Goal: Find specific page/section: Find specific page/section

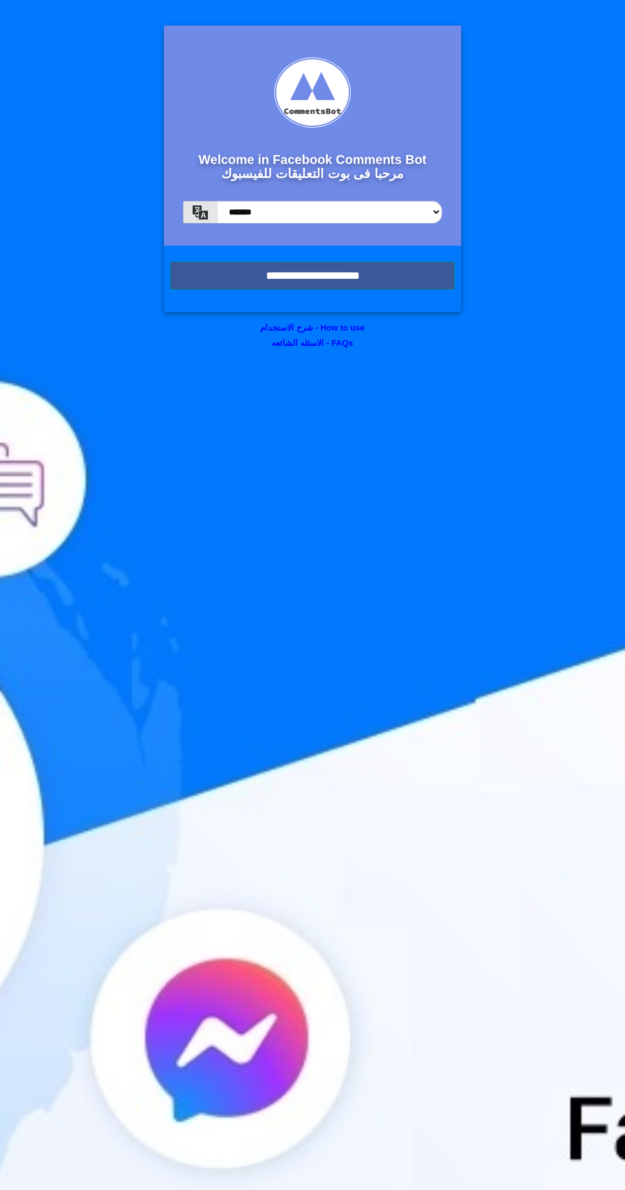
click at [415, 280] on input "**********" at bounding box center [312, 276] width 285 height 28
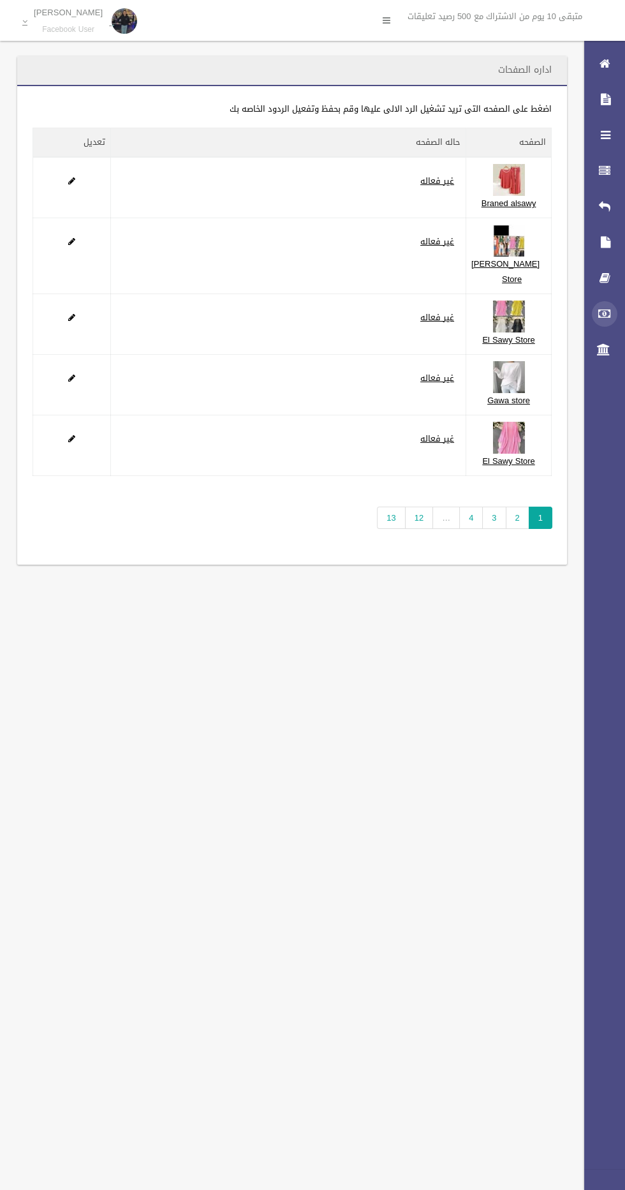
click at [599, 313] on icon at bounding box center [604, 314] width 11 height 26
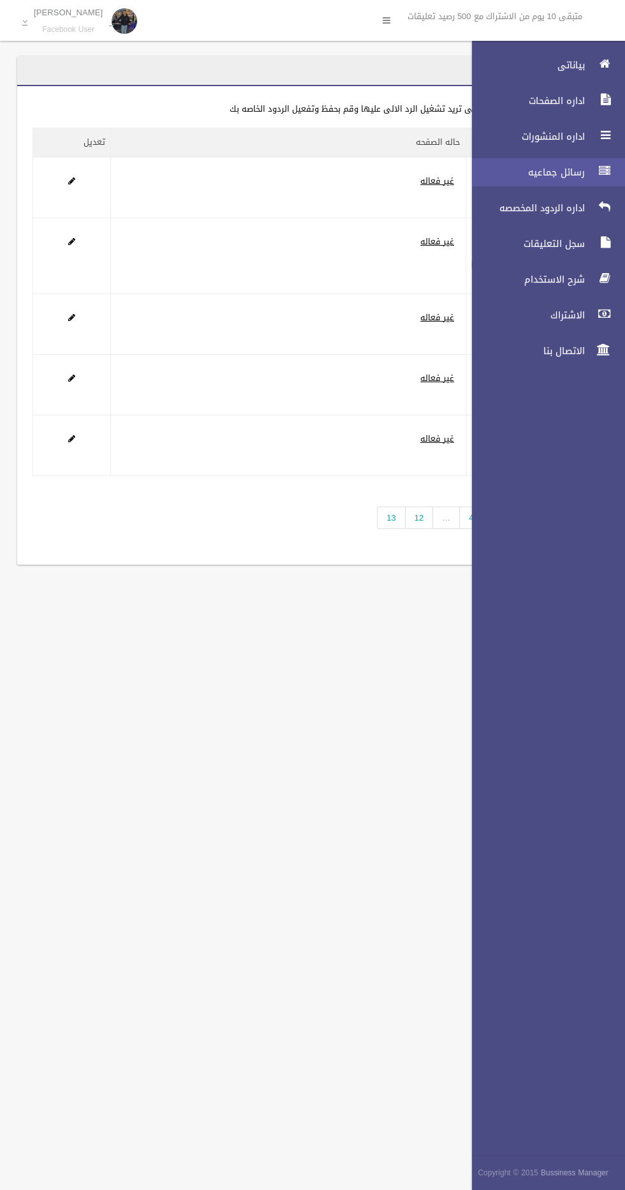
click at [557, 172] on span "رسائل جماعيه" at bounding box center [525, 172] width 128 height 13
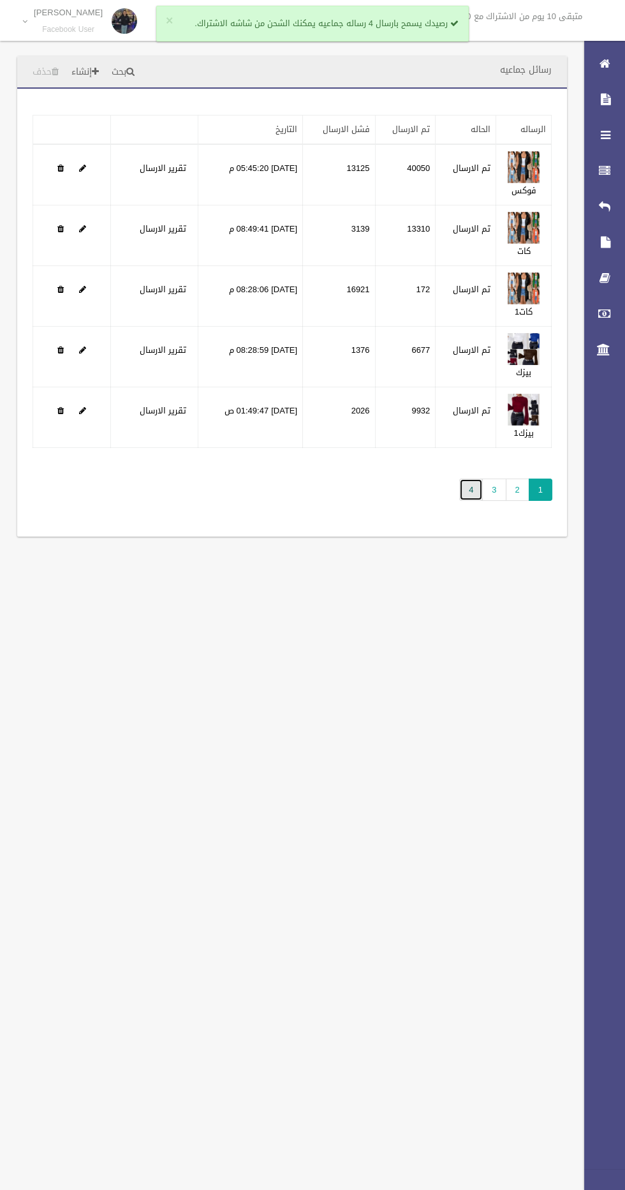
click at [477, 489] on link "4" at bounding box center [472, 490] width 24 height 22
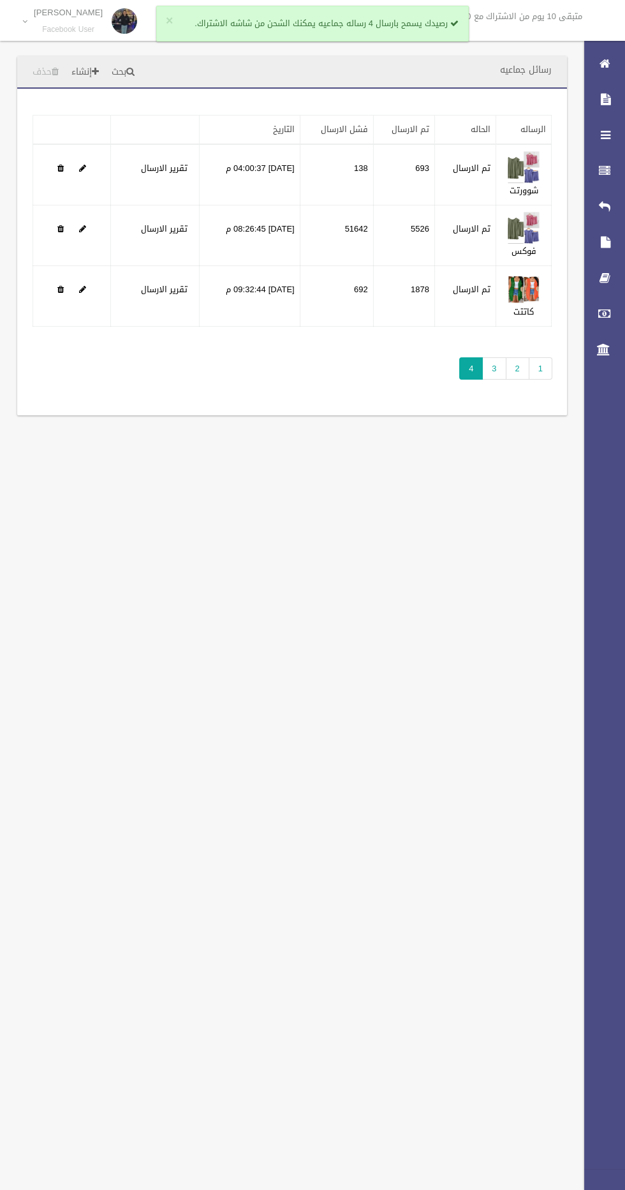
click at [452, 522] on div "رسائل جماعيه بحث إنشاء حذف تطبيق مسح البيانات" at bounding box center [312, 595] width 625 height 1190
click at [445, 507] on div "رسائل جماعيه بحث إنشاء حذف تطبيق مسح البيانات" at bounding box center [312, 595] width 625 height 1190
